Goal: Task Accomplishment & Management: Manage account settings

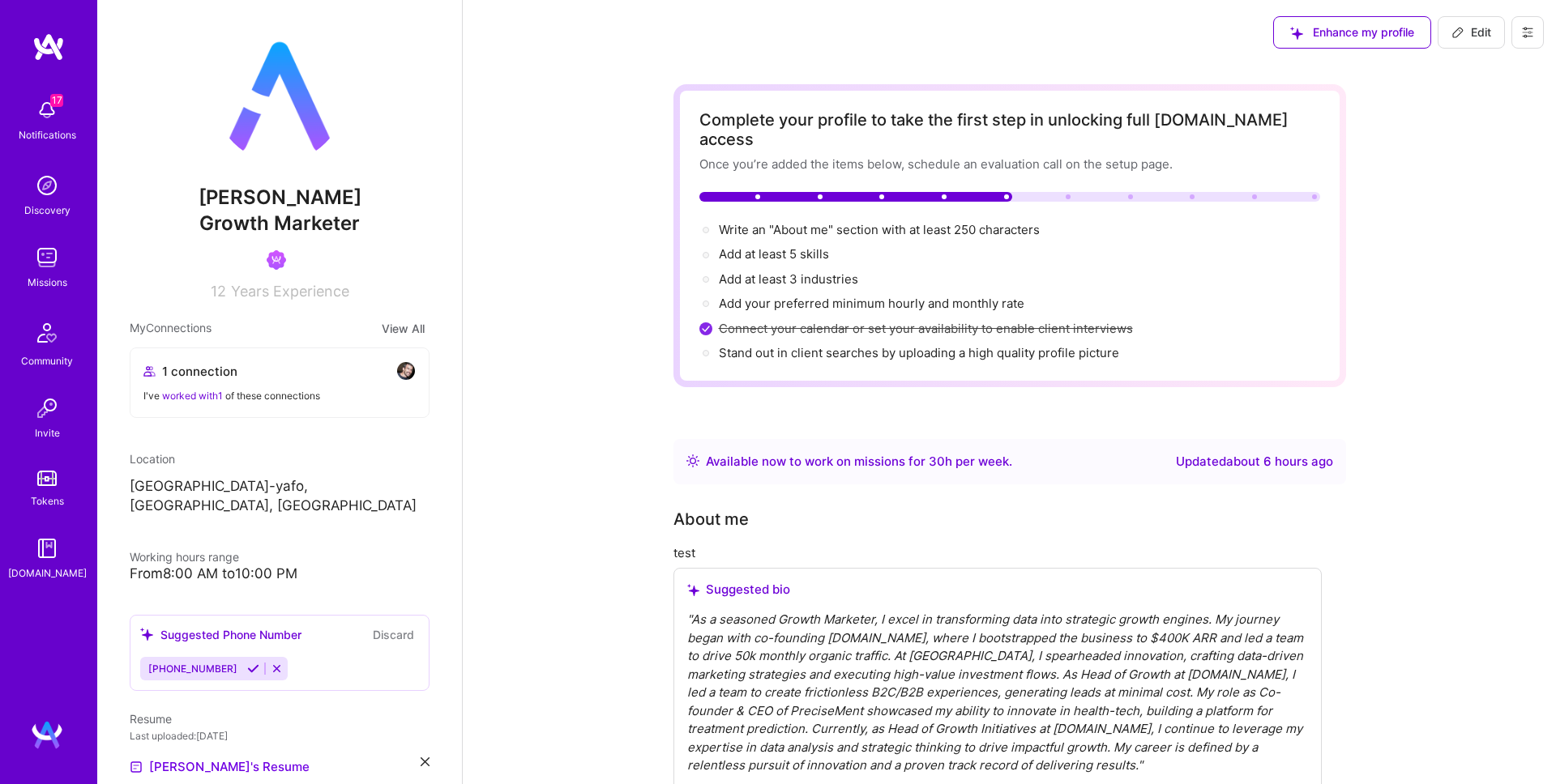
click at [1486, 35] on span "Edit" at bounding box center [1472, 33] width 40 height 16
select select "US"
select select "Right Now"
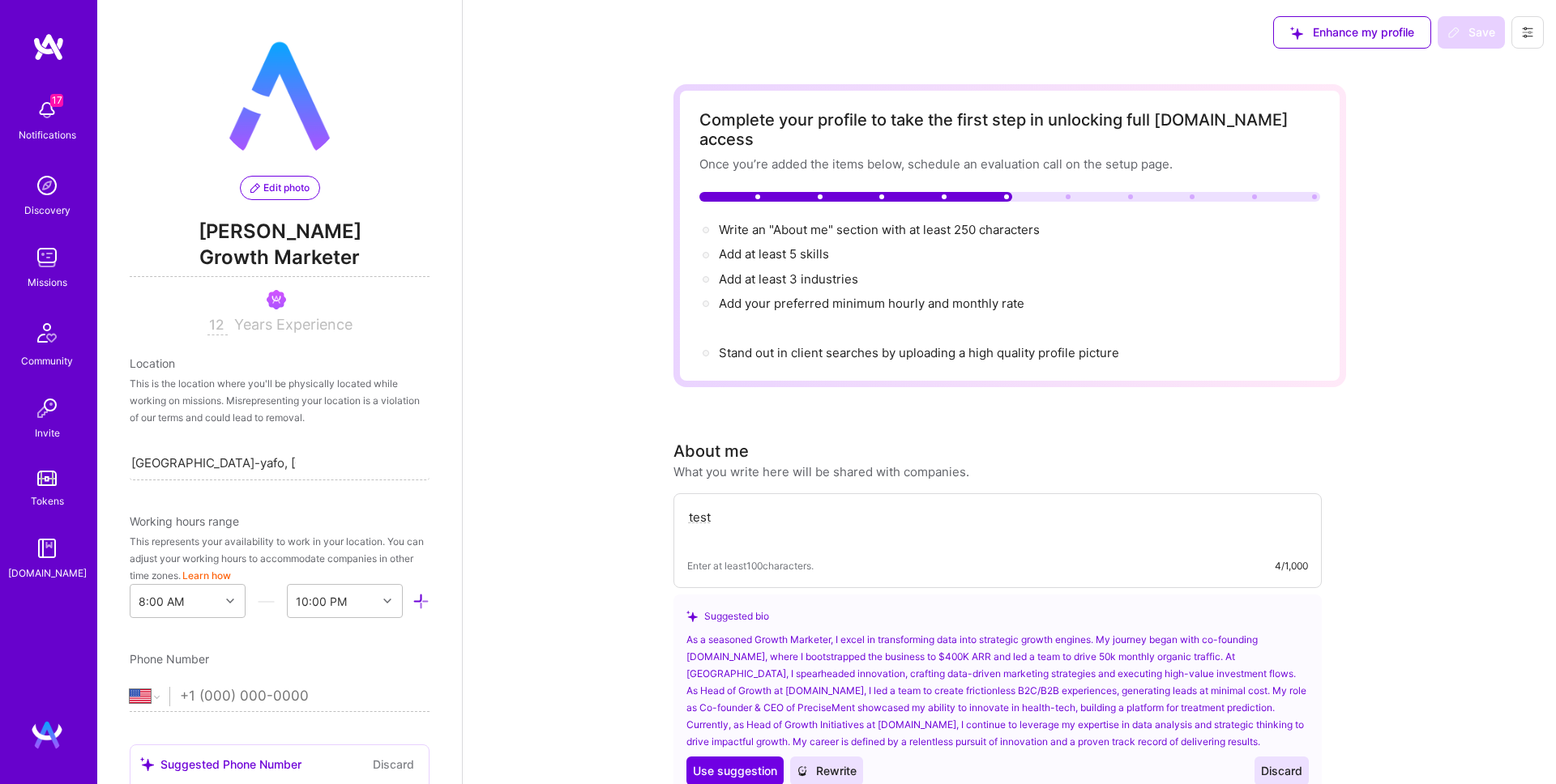
scroll to position [671, 0]
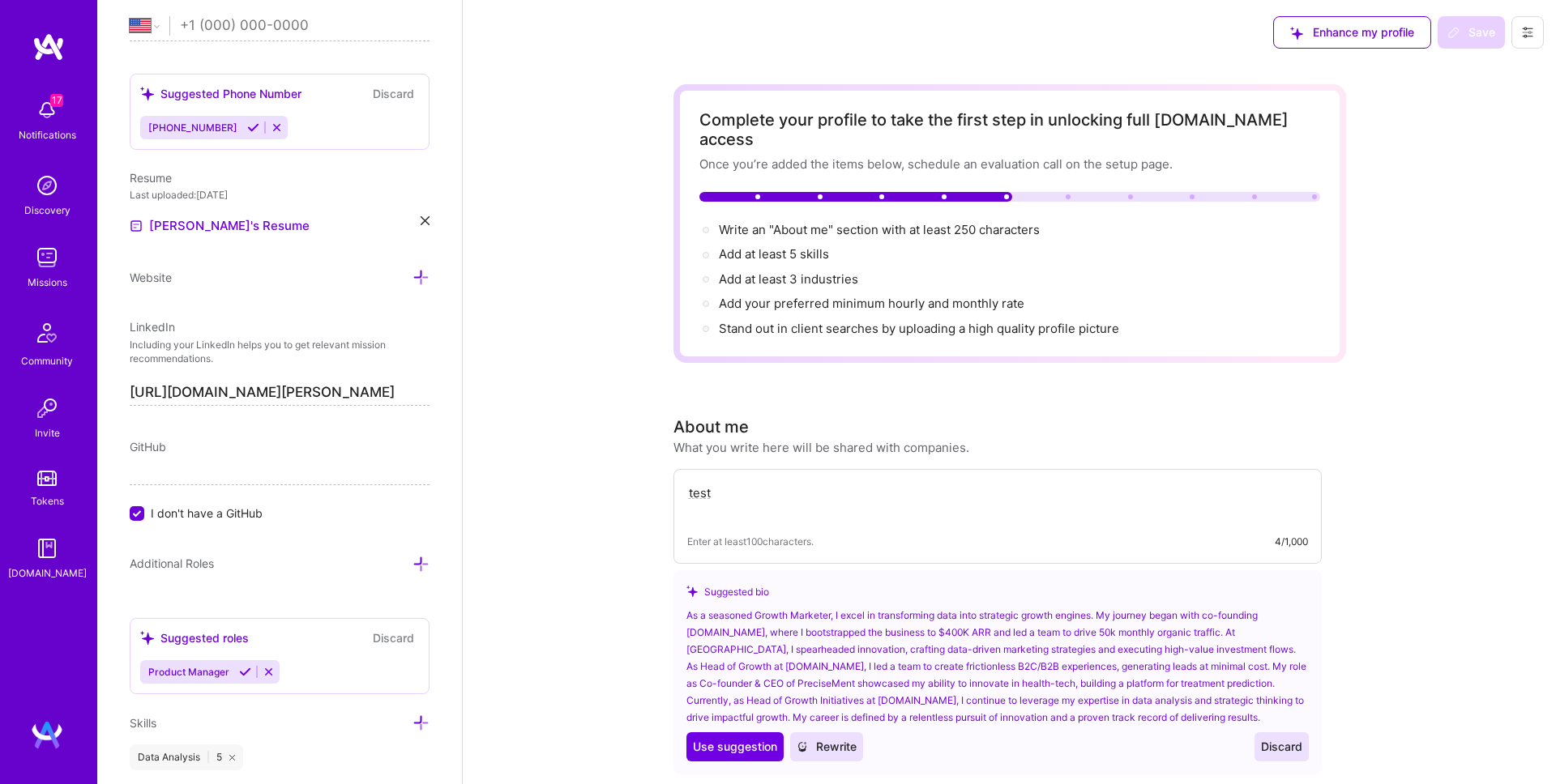
click at [838, 486] on textarea "test" at bounding box center [998, 501] width 621 height 37
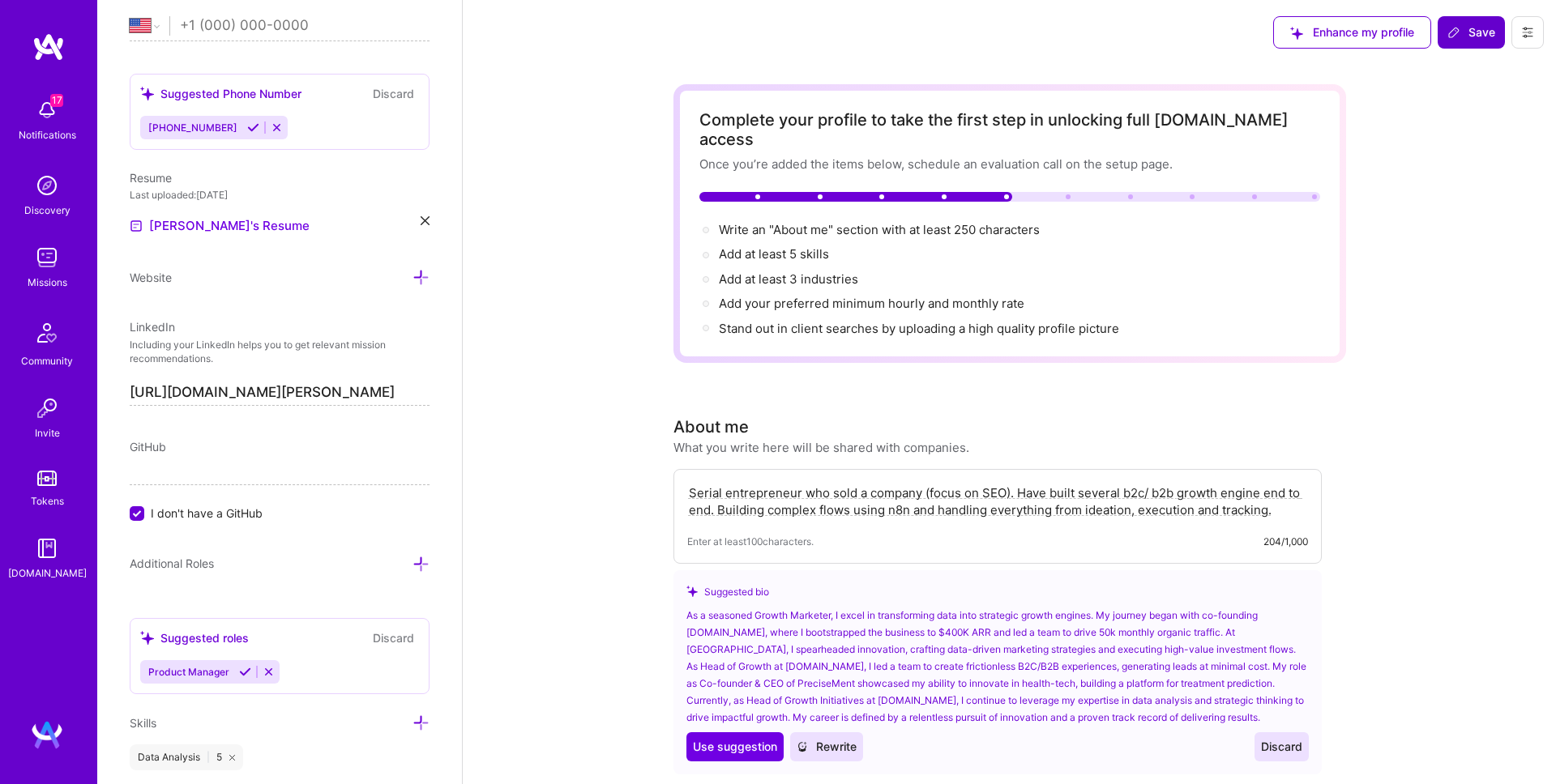
type textarea "Serial entrepreneur who sold a company (focus on SEO). Have built several b2c/ …"
click at [1468, 31] on span "Save" at bounding box center [1471, 33] width 48 height 16
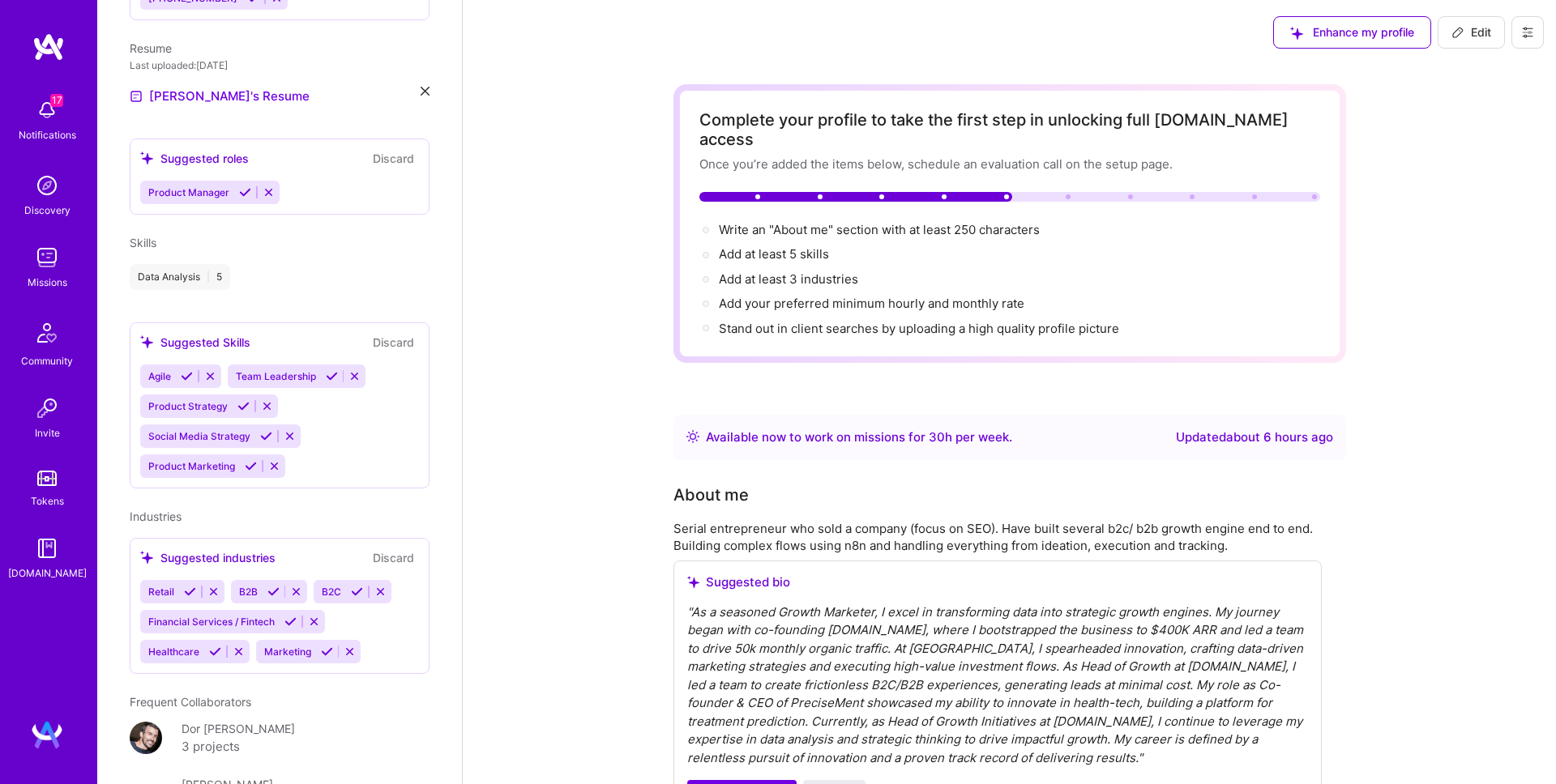
scroll to position [522, 0]
